Goal: Transaction & Acquisition: Book appointment/travel/reservation

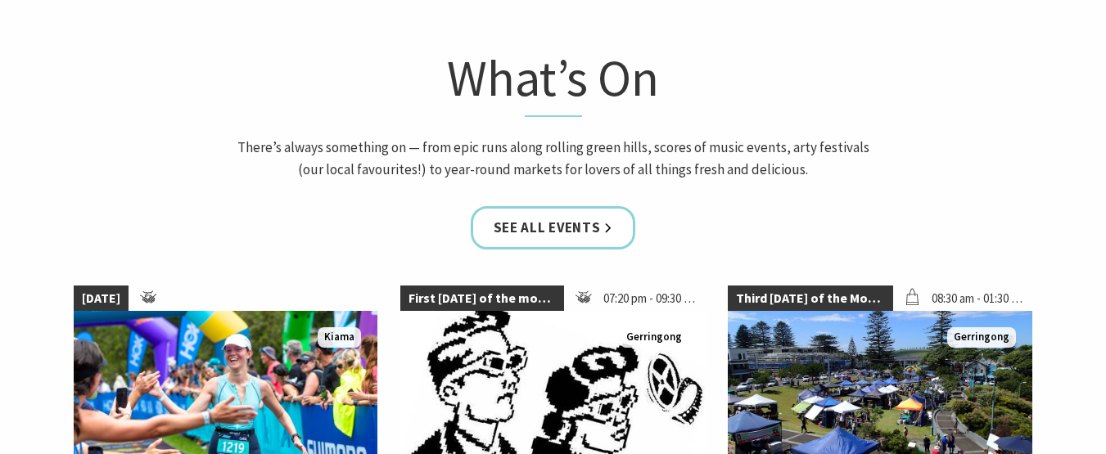
scroll to position [982, 0]
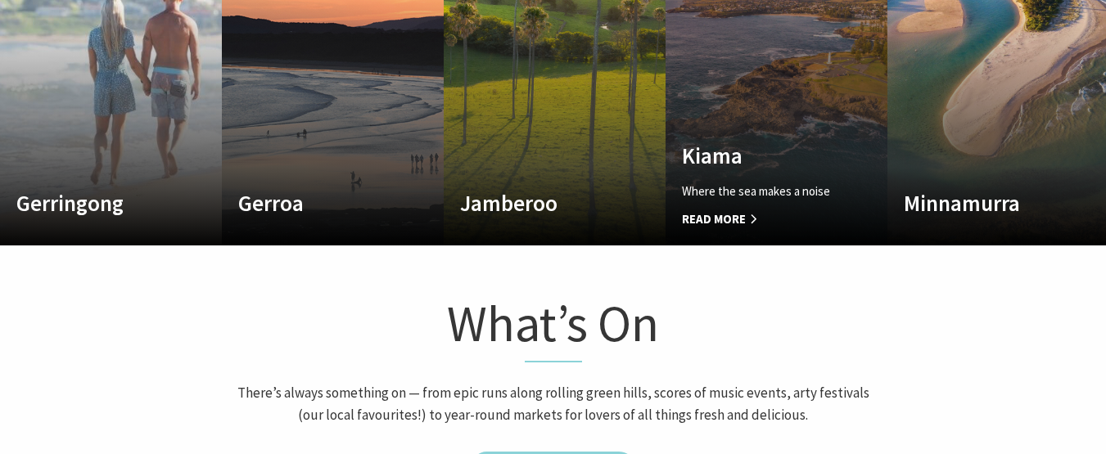
click at [724, 222] on span "Read More" at bounding box center [760, 220] width 156 height 20
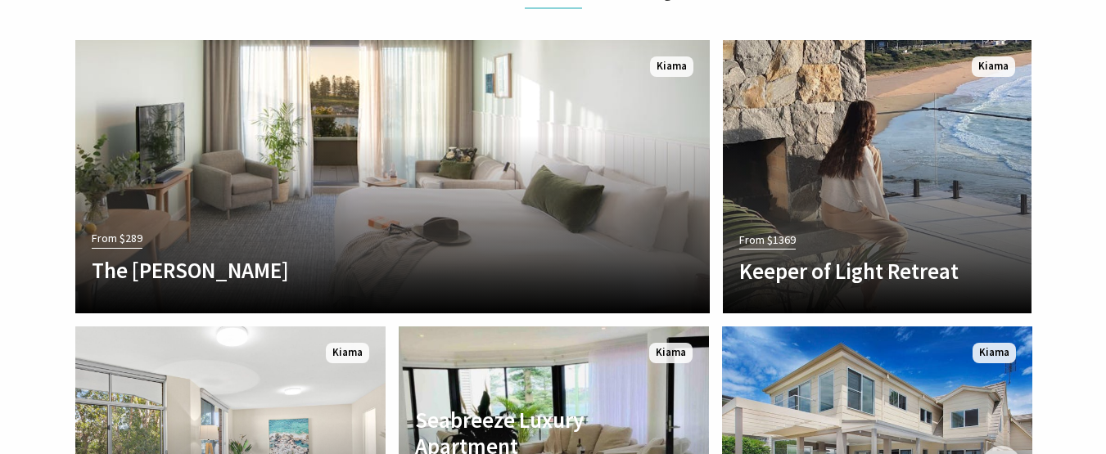
scroll to position [3601, 0]
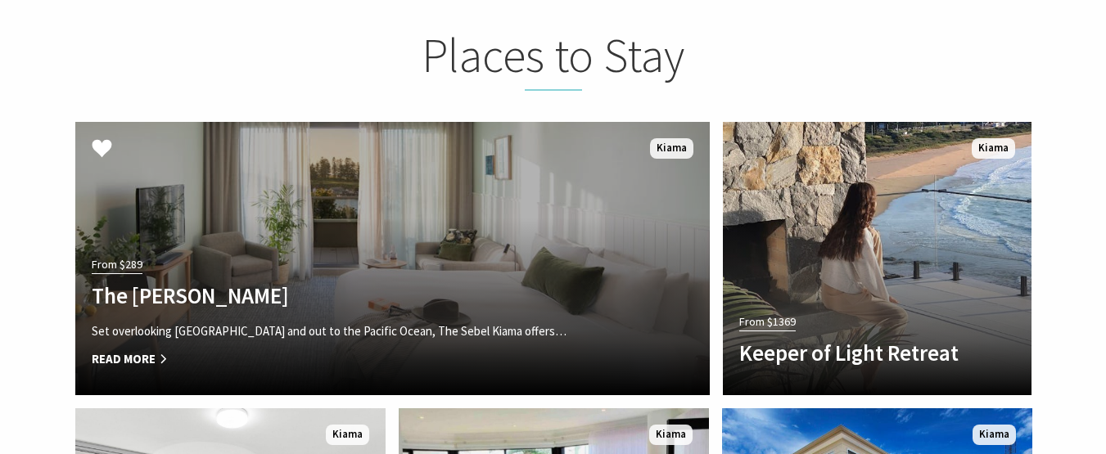
click at [512, 185] on link "From $289 The Sebel Kiama Set overlooking Kiama Harbour and out to the Pacific …" at bounding box center [392, 258] width 634 height 273
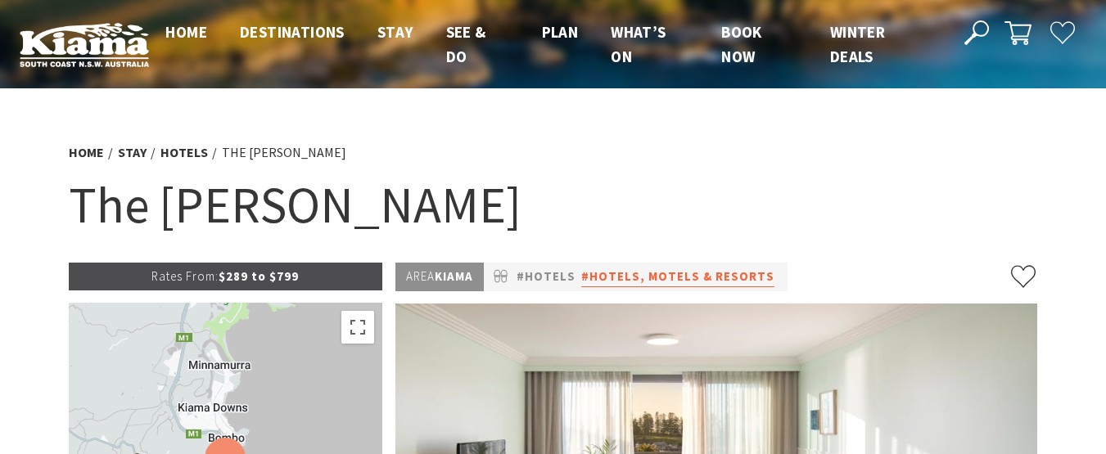
click at [599, 277] on link "#Hotels, Motels & Resorts" at bounding box center [677, 277] width 193 height 20
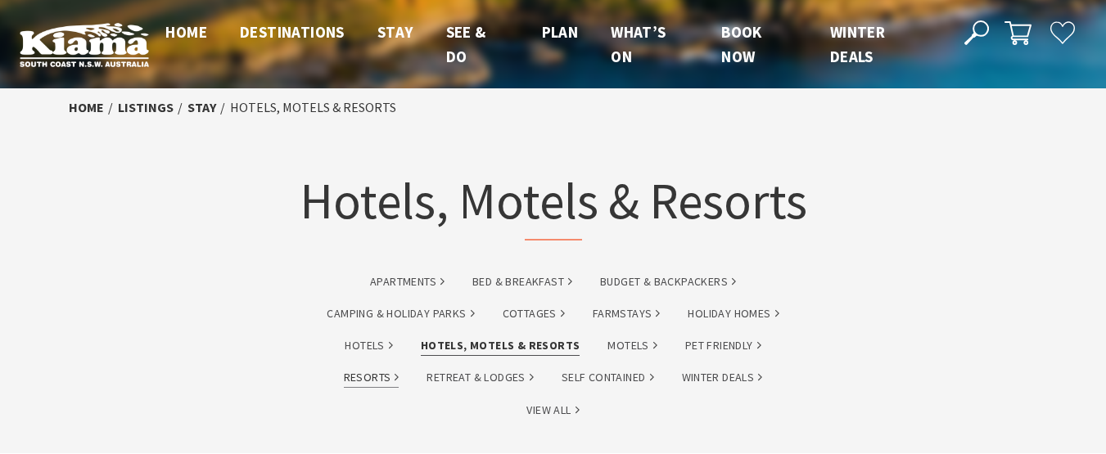
click at [367, 376] on link "Resorts" at bounding box center [372, 377] width 56 height 19
